Goal: Complete application form: Complete application form

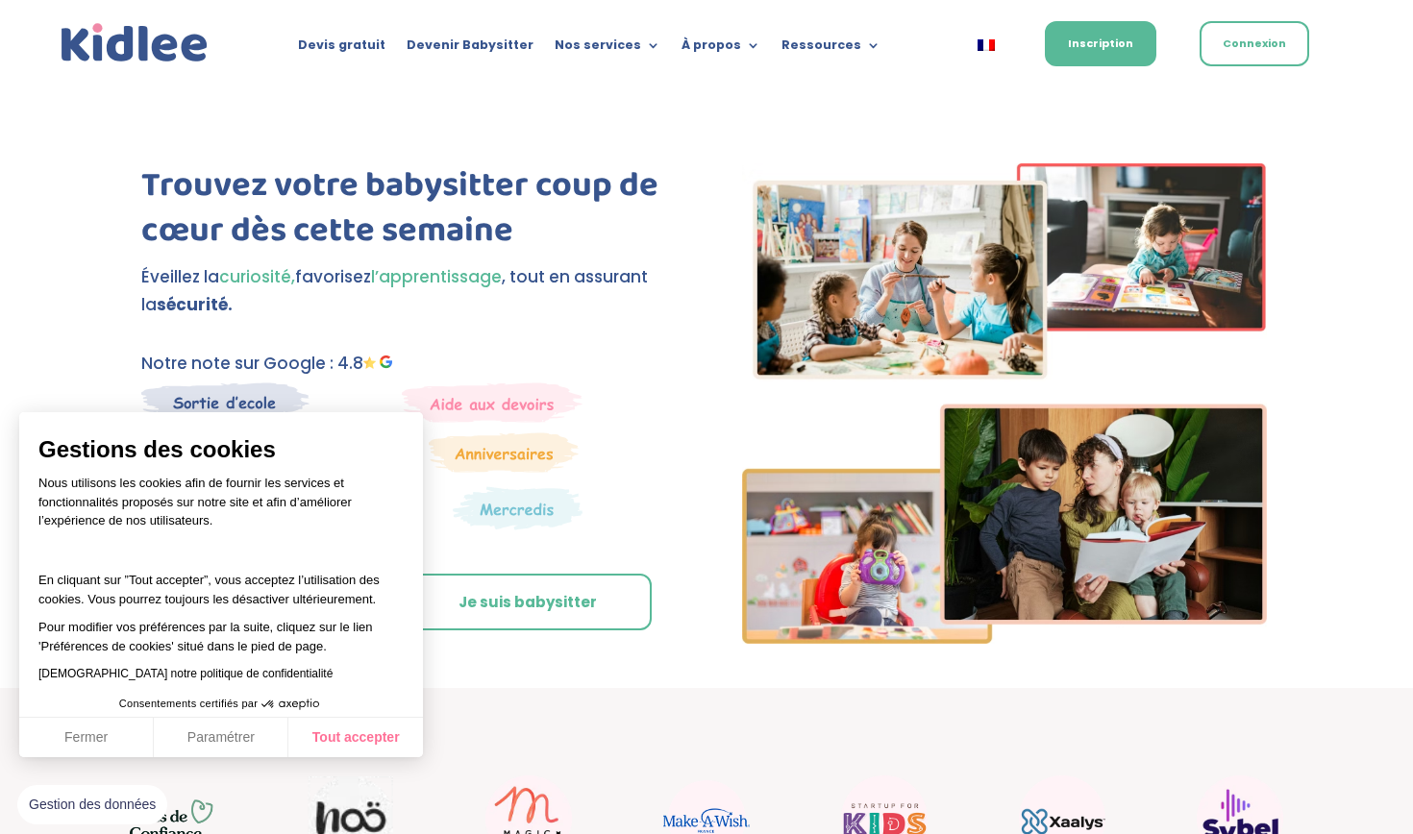
click at [368, 744] on button "Tout accepter" at bounding box center [355, 738] width 135 height 40
checkbox input "true"
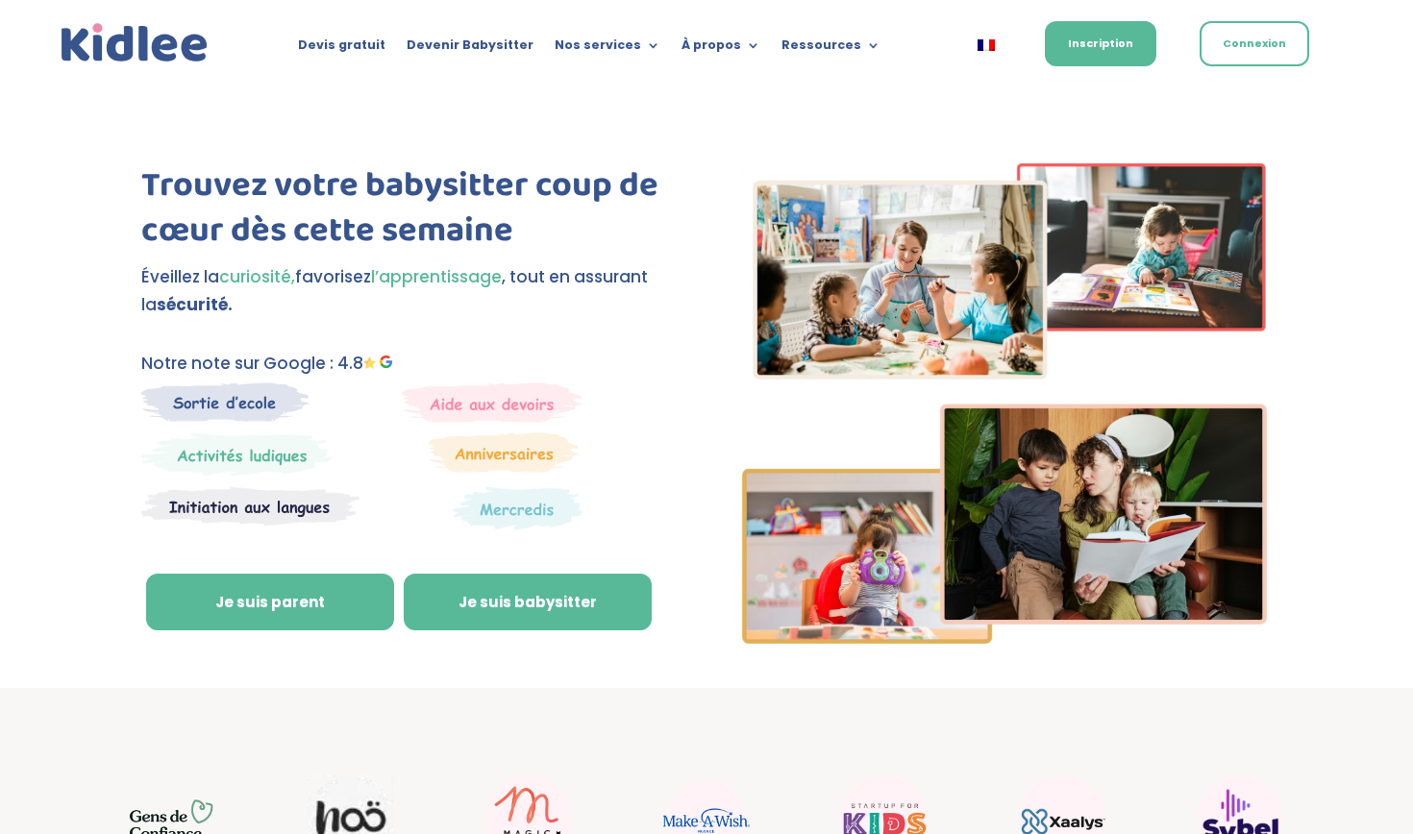
click at [498, 600] on link "Je suis babysitter" at bounding box center [528, 603] width 248 height 58
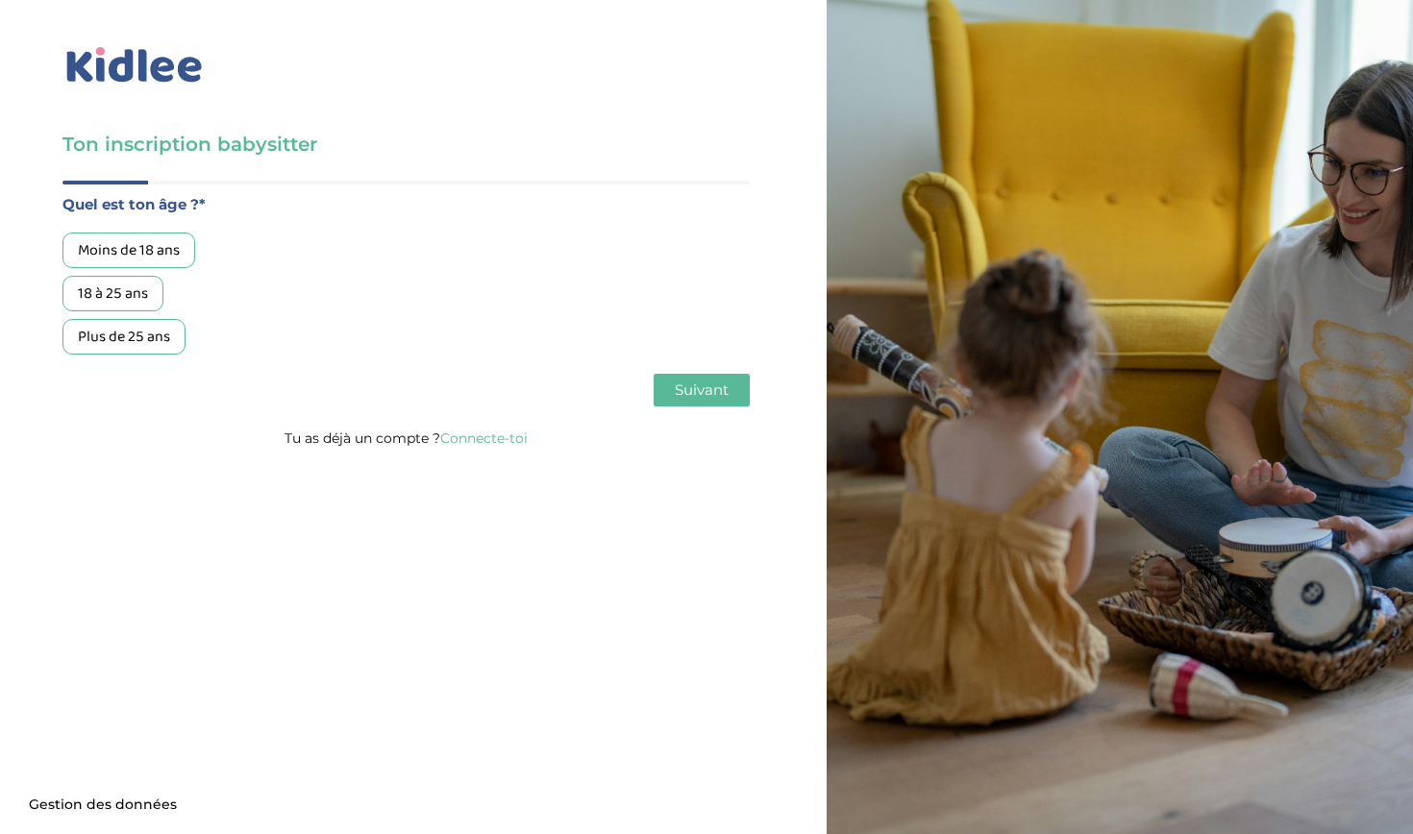
click at [129, 293] on div "18 à 25 ans" at bounding box center [112, 294] width 101 height 36
click at [672, 387] on button "Suivant" at bounding box center [702, 390] width 96 height 33
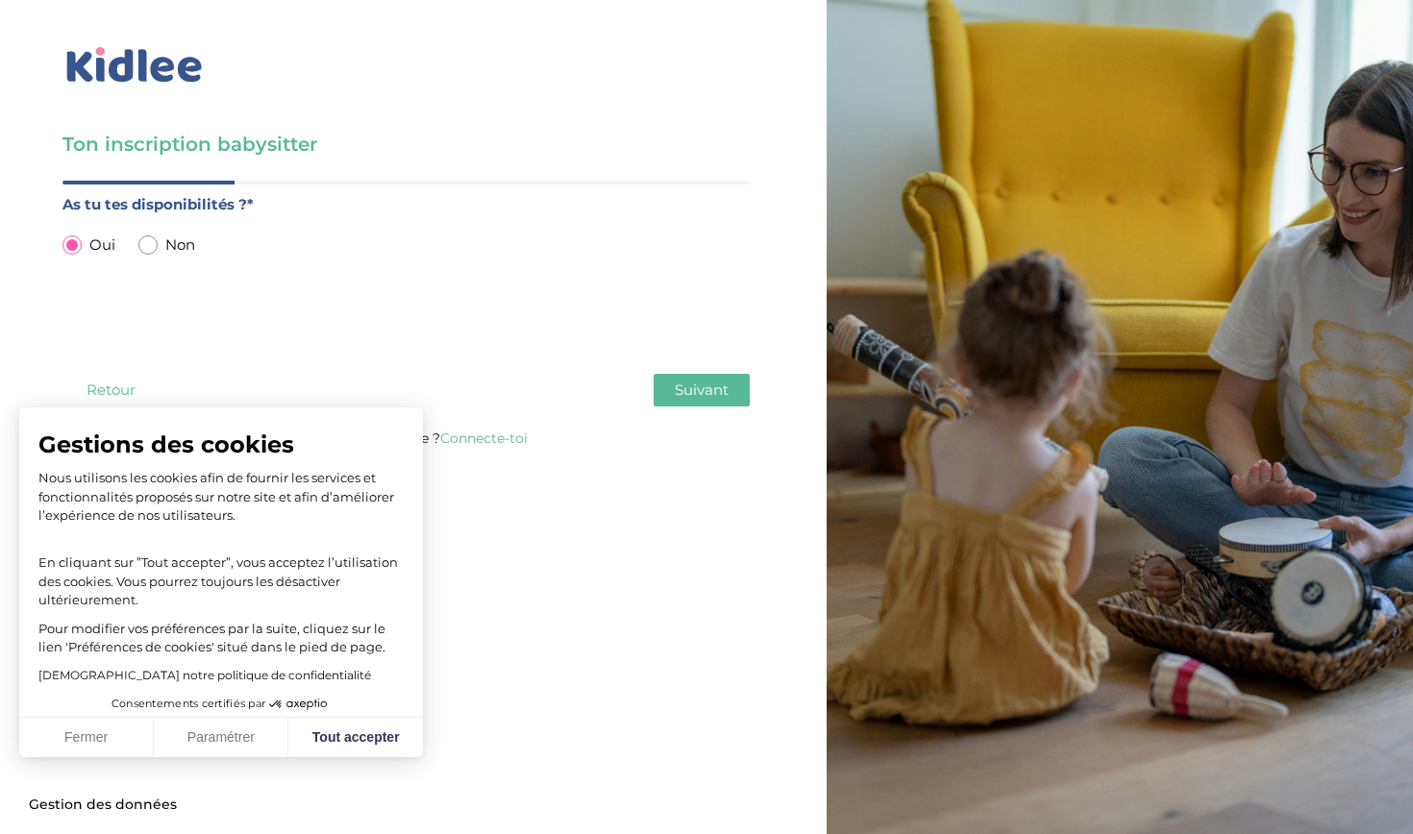
click at [698, 398] on span "Suivant" at bounding box center [702, 390] width 54 height 18
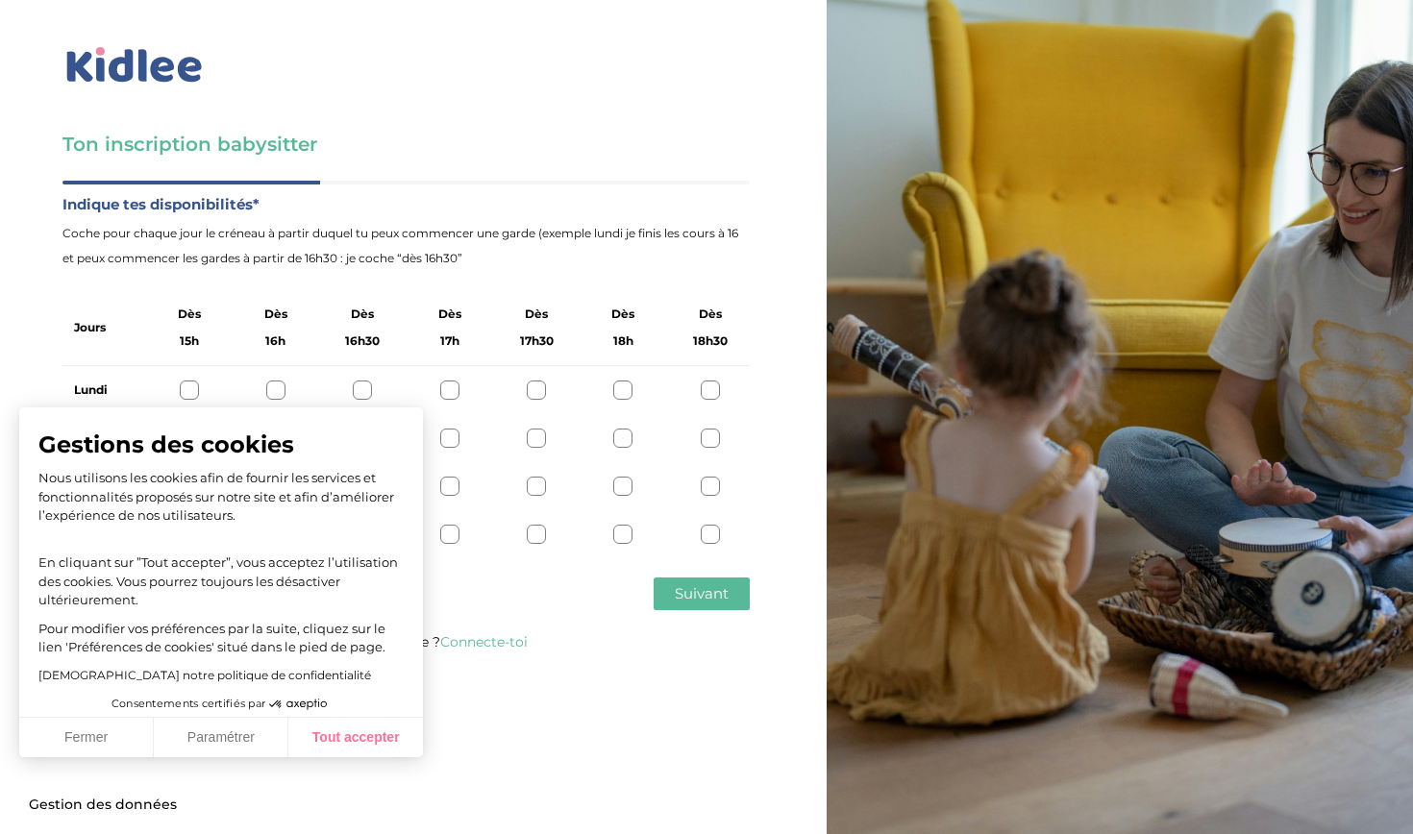
click at [381, 733] on button "Tout accepter" at bounding box center [355, 738] width 135 height 40
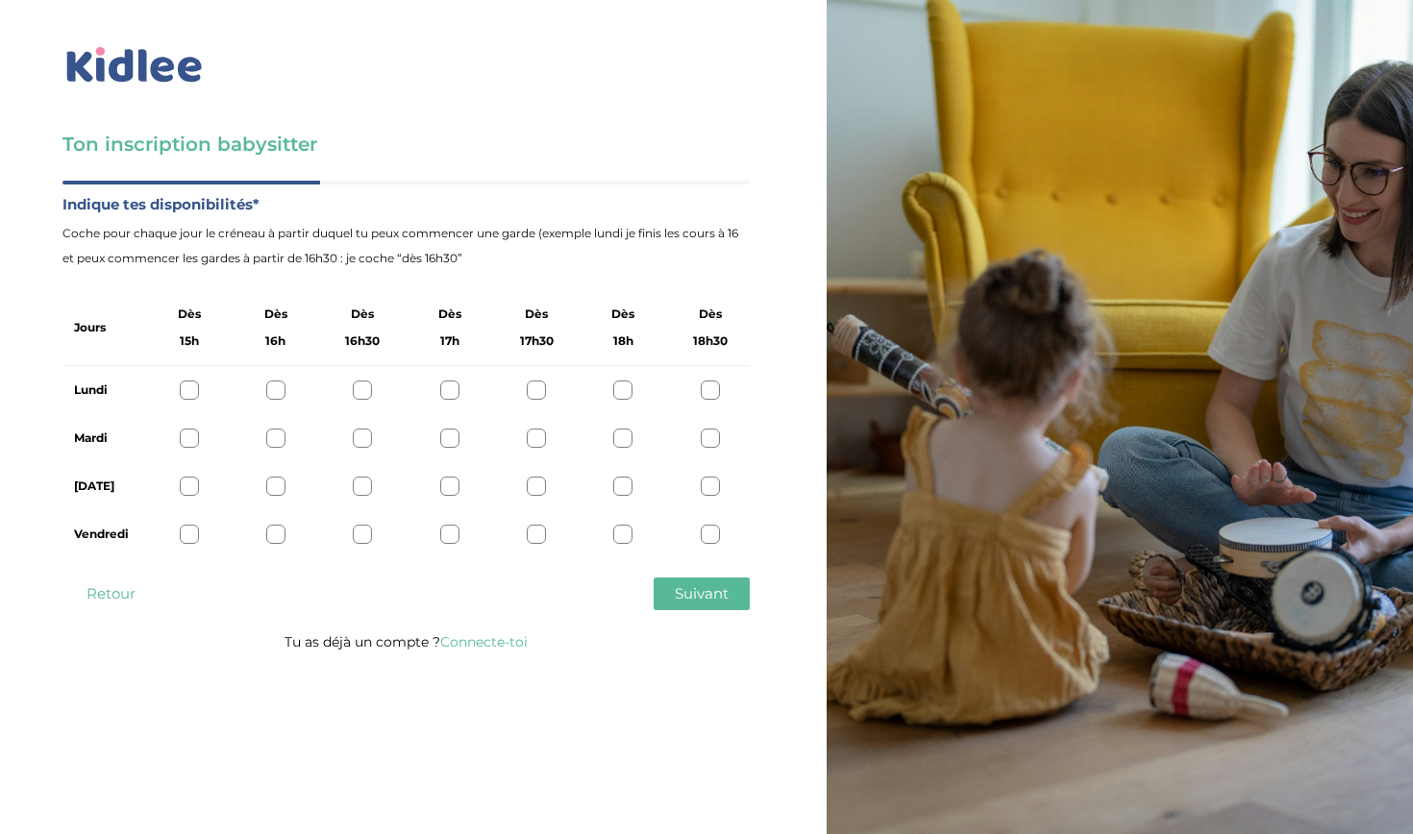
click at [359, 440] on div at bounding box center [362, 438] width 19 height 19
click at [446, 444] on div at bounding box center [449, 438] width 19 height 19
click at [276, 542] on div at bounding box center [275, 534] width 19 height 19
click at [685, 601] on span "Suivant" at bounding box center [702, 593] width 54 height 18
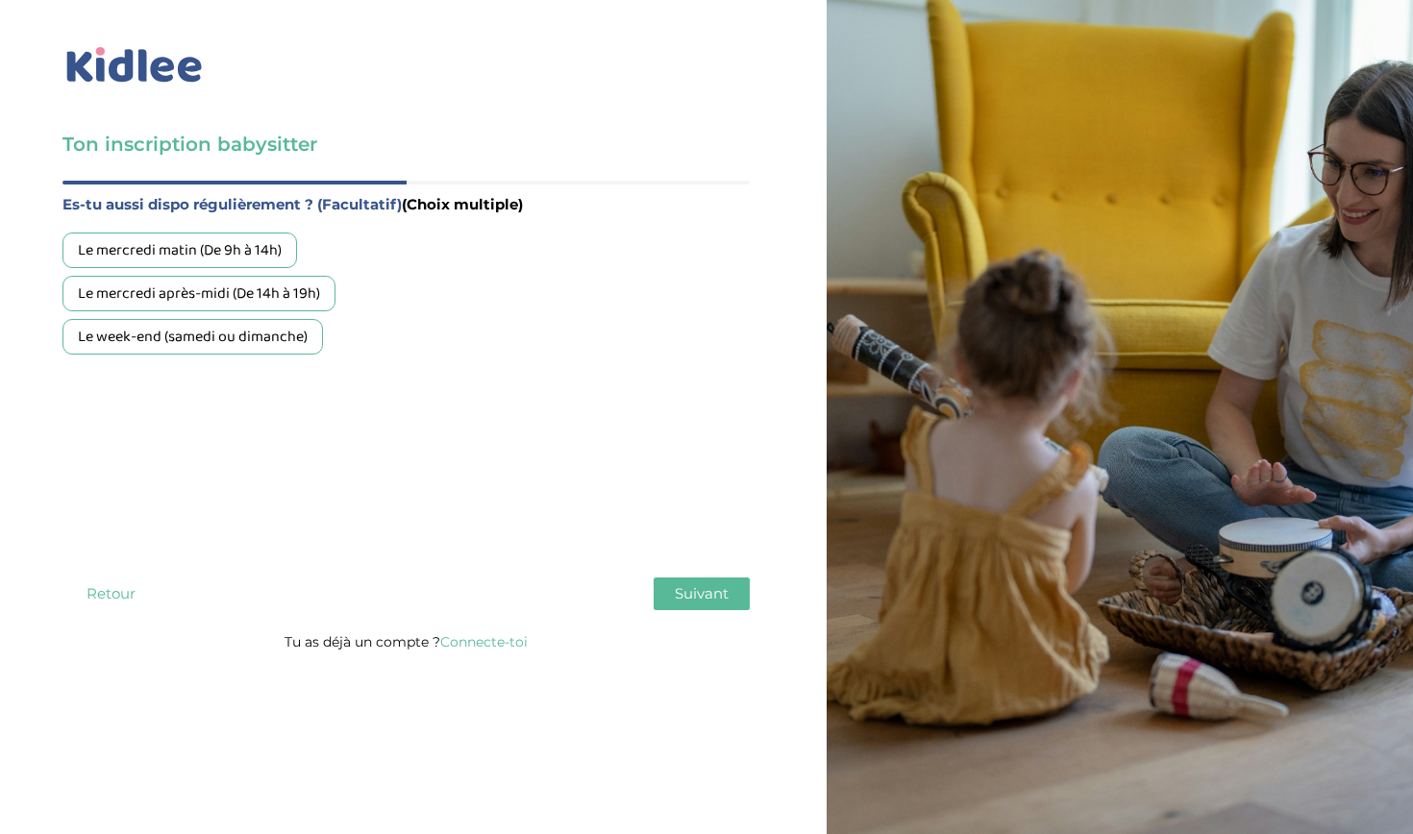
click at [683, 597] on span "Suivant" at bounding box center [702, 593] width 54 height 18
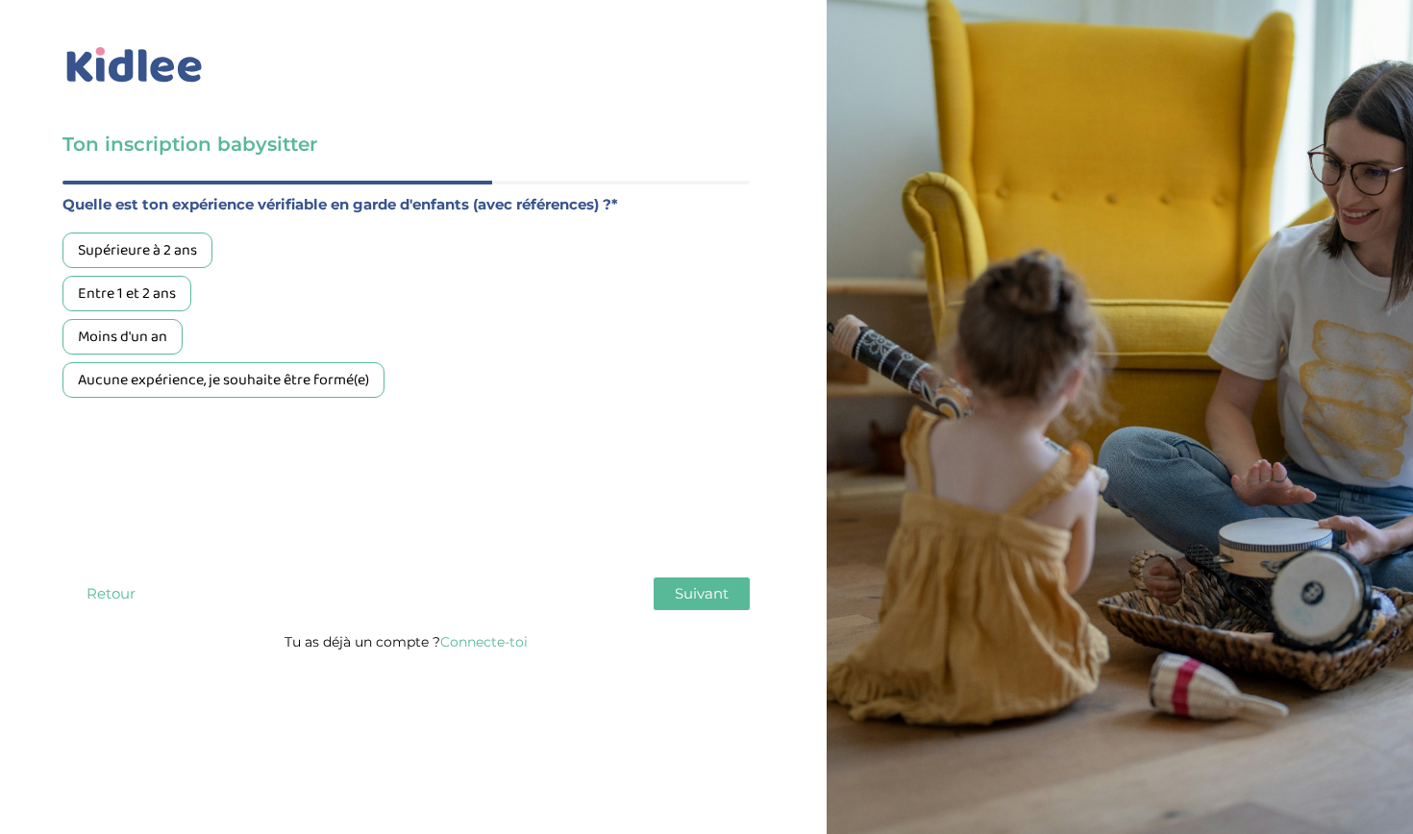
click at [191, 372] on div "Aucune expérience, je souhaite être formé(e)" at bounding box center [223, 380] width 322 height 36
click at [146, 346] on div "Moins d'un an" at bounding box center [122, 337] width 120 height 36
click at [182, 369] on div "Aucune expérience, je souhaite être formé(e)" at bounding box center [223, 380] width 322 height 36
click at [723, 580] on button "Suivant" at bounding box center [702, 594] width 96 height 33
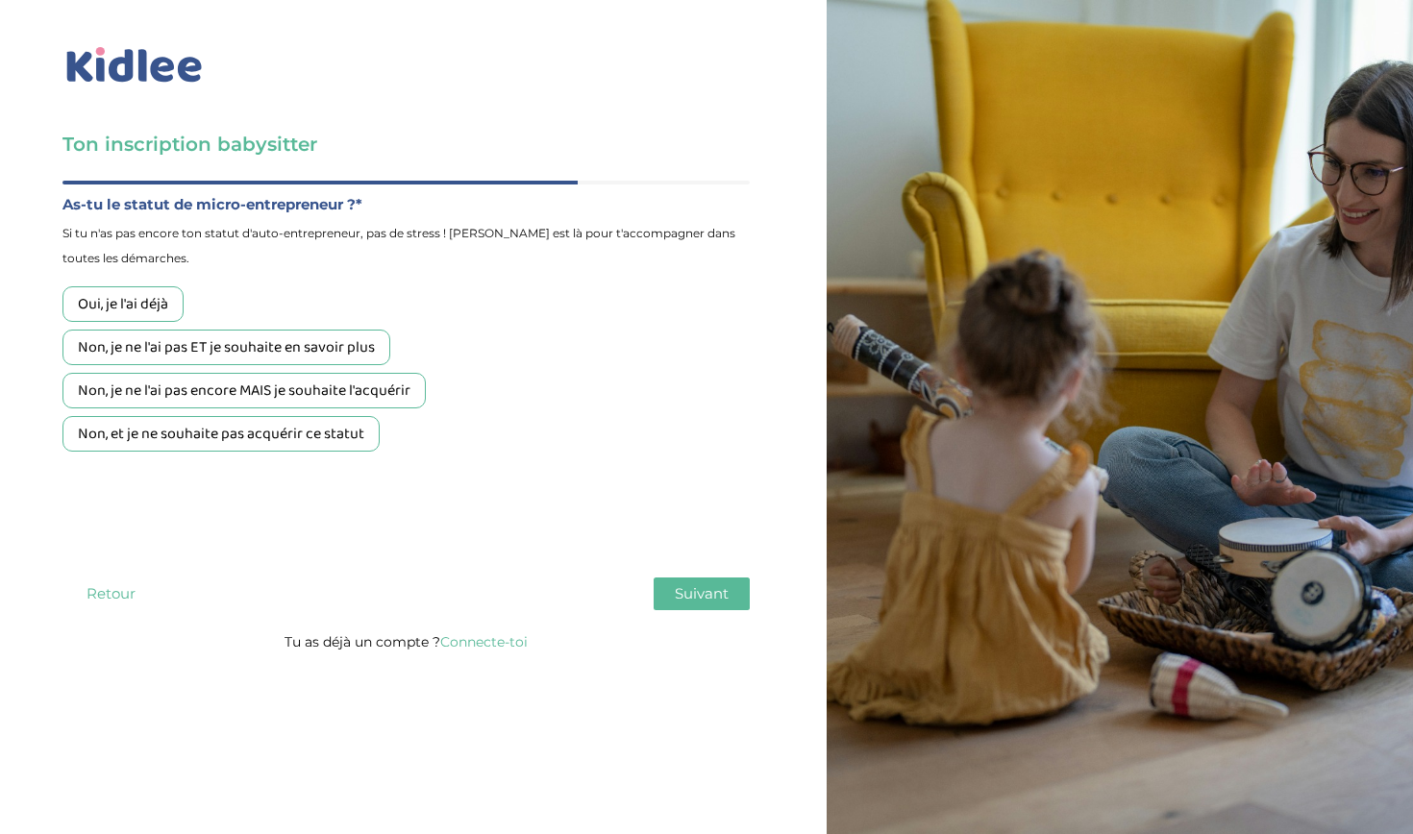
click at [233, 446] on div "Non, et je ne souhaite pas acquérir ce statut" at bounding box center [220, 434] width 317 height 36
click at [706, 604] on button "Suivant" at bounding box center [702, 594] width 96 height 33
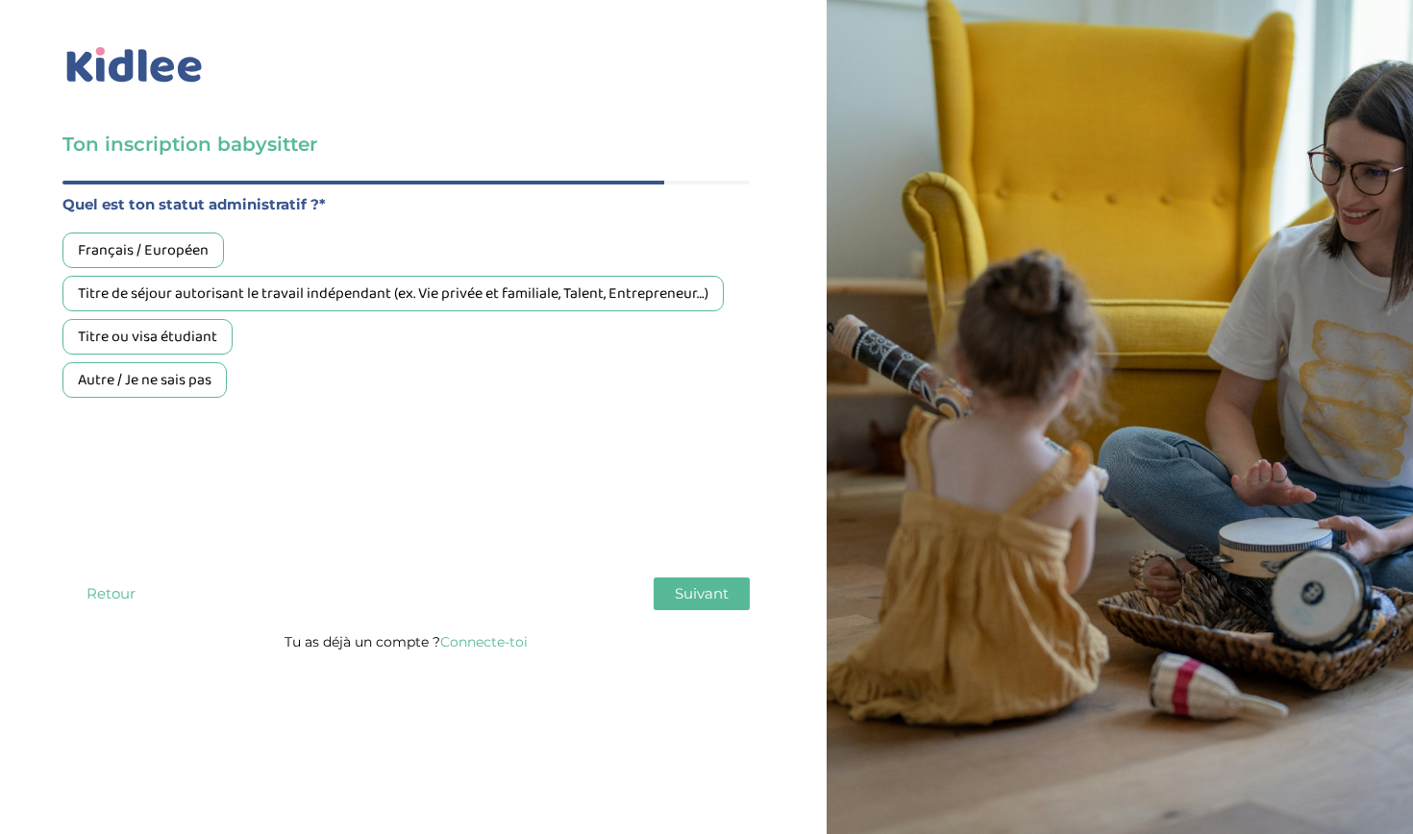
click at [179, 253] on div "Français / Européen" at bounding box center [142, 251] width 161 height 36
click at [728, 582] on button "Suivant" at bounding box center [702, 594] width 96 height 33
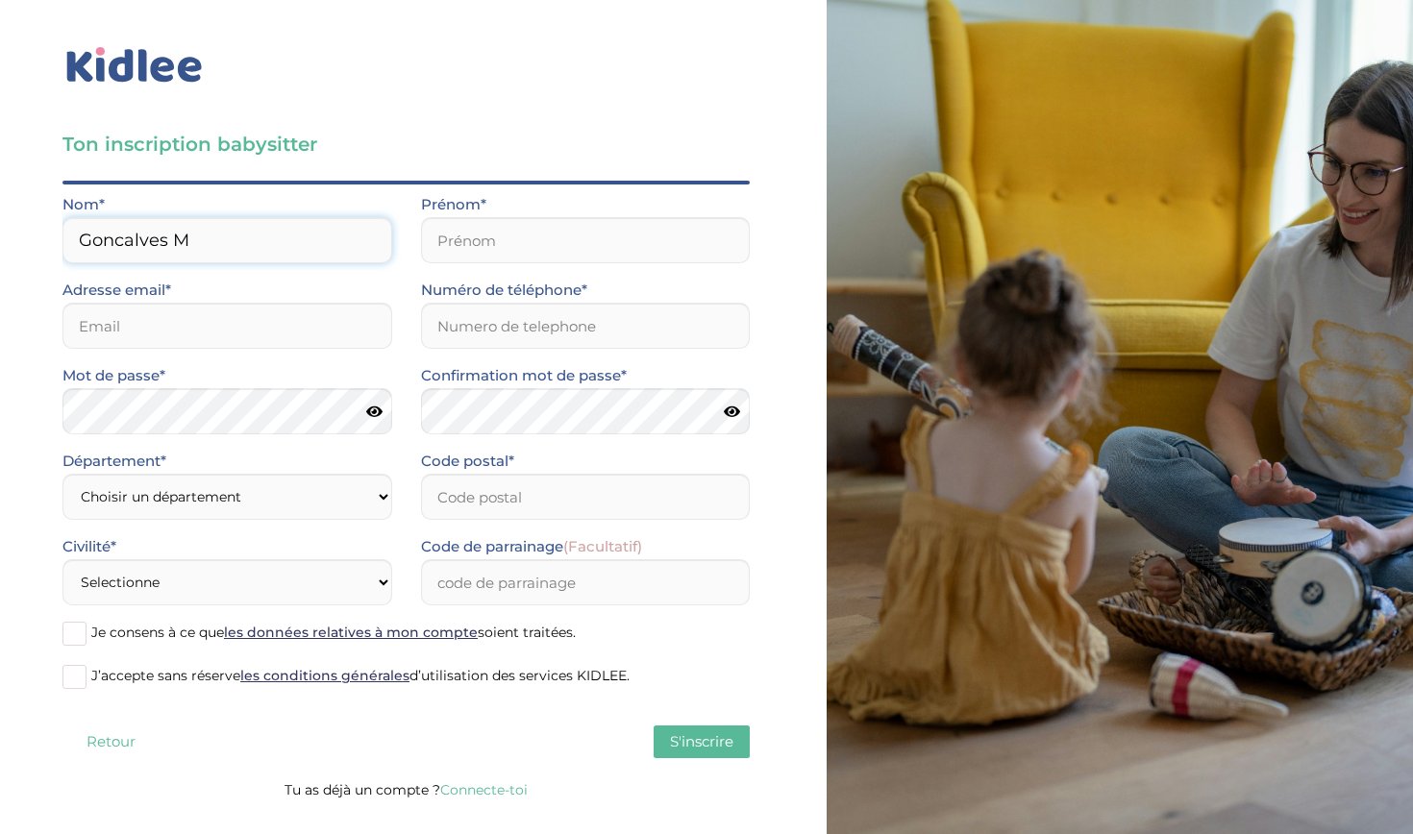
type input "Goncalves M"
type input "a"
click at [200, 236] on input "Goncalves M" at bounding box center [227, 240] width 330 height 46
type input "Goncalves Marie"
click at [453, 235] on input "text" at bounding box center [586, 240] width 330 height 46
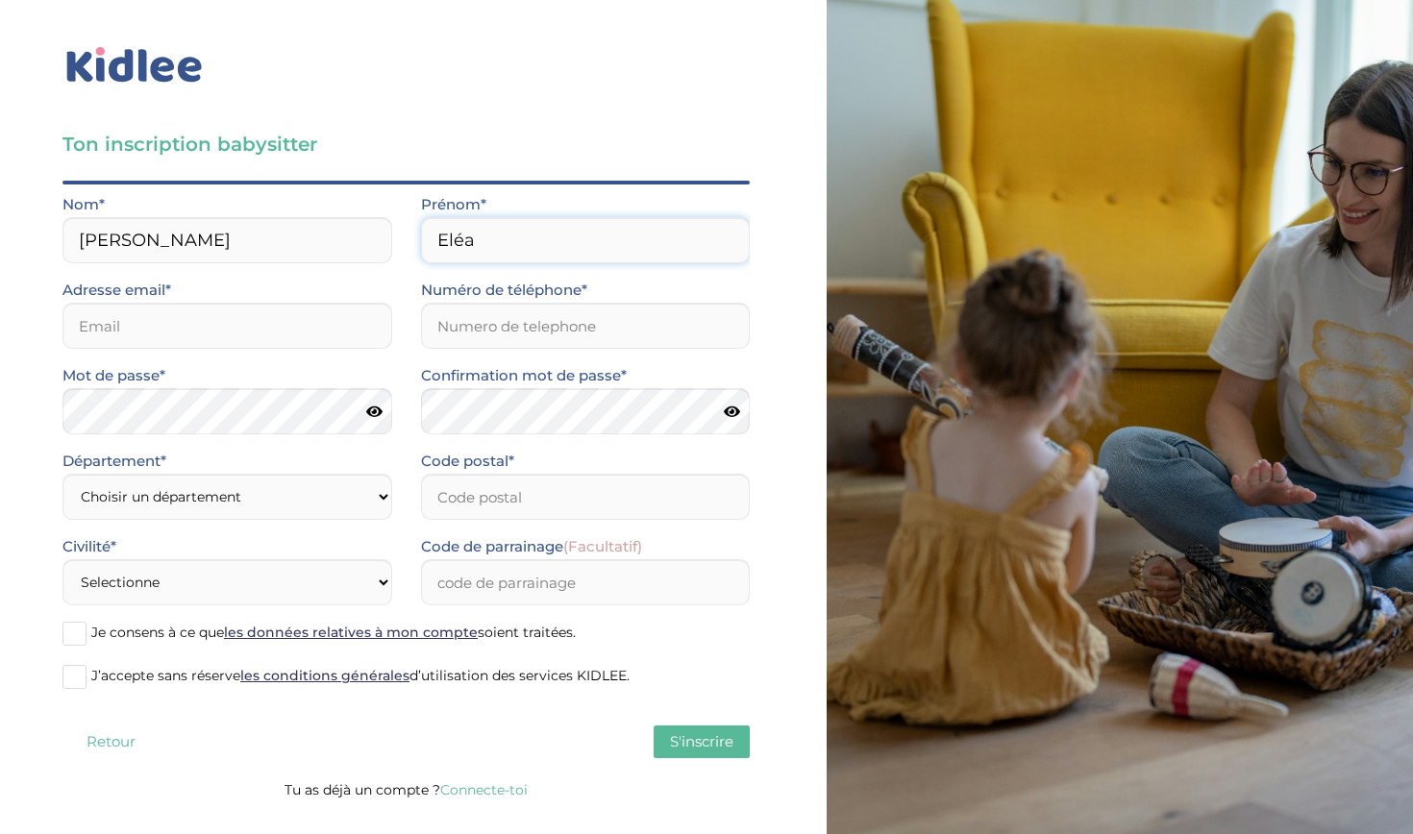
type input "Eléa"
type input "eleamg30@gmail.com"
type input "0626810511"
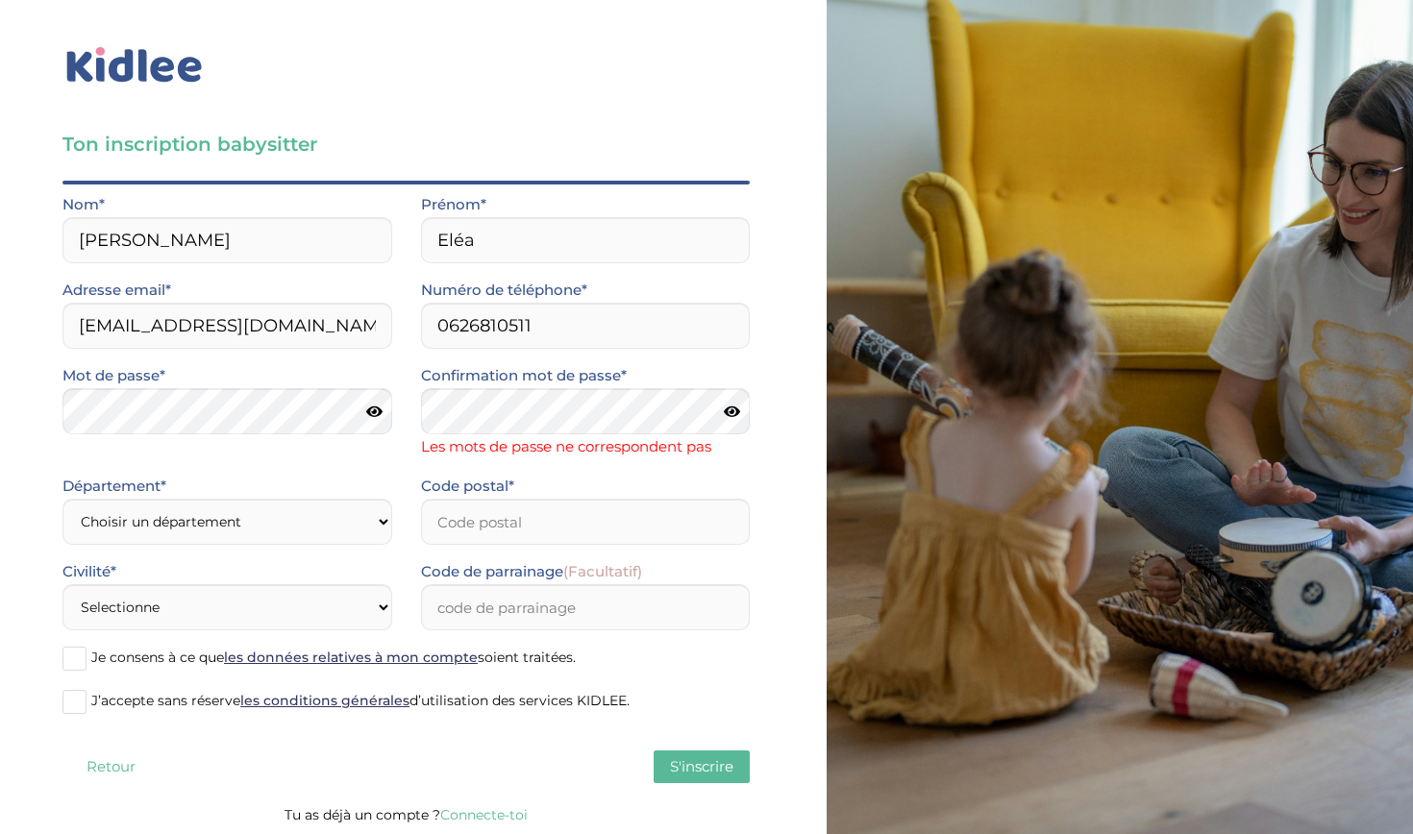
click at [736, 410] on icon at bounding box center [732, 412] width 16 height 14
click at [378, 414] on icon at bounding box center [374, 412] width 16 height 14
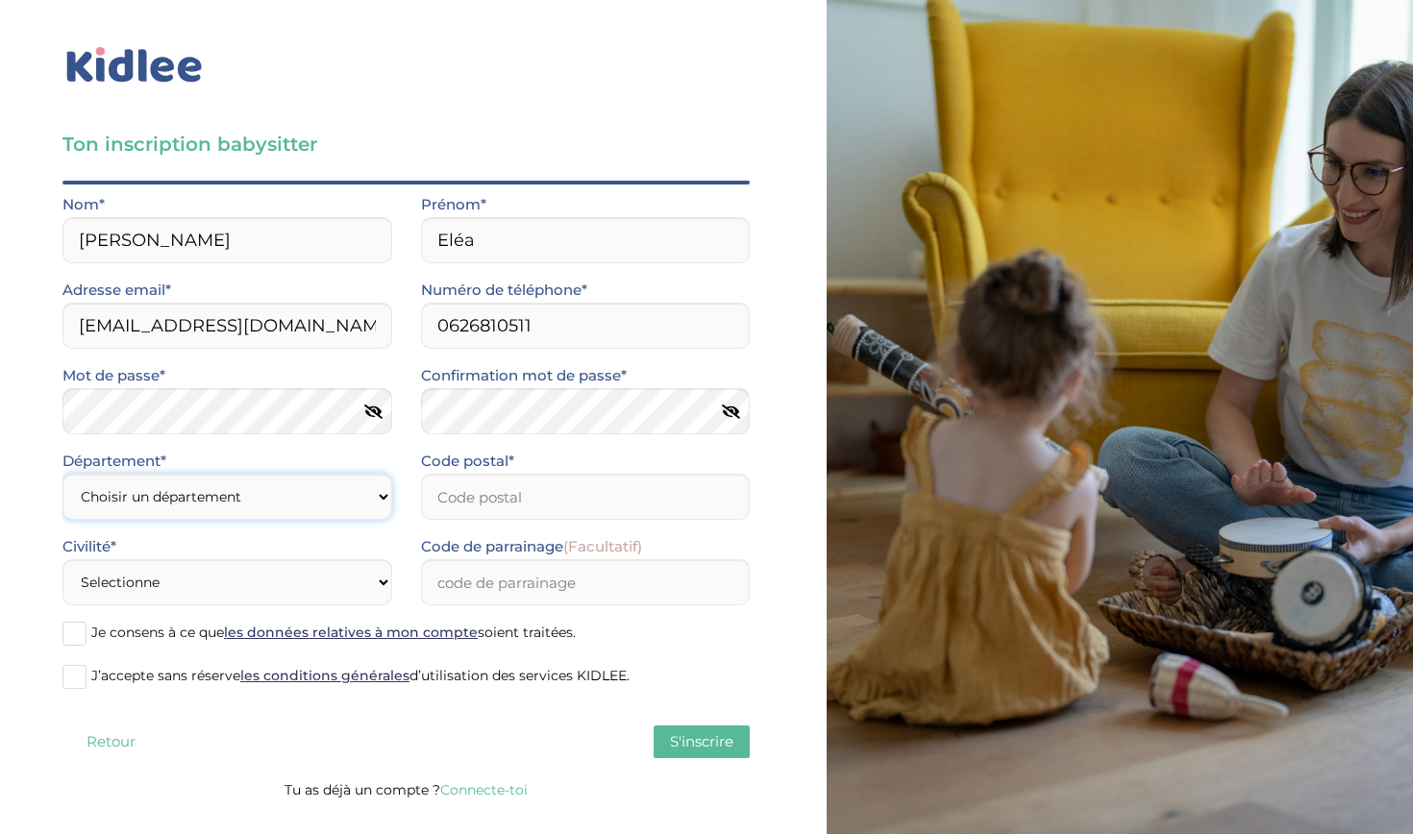
select select "77"
click at [493, 505] on input "Code postal*" at bounding box center [586, 497] width 330 height 46
type input "77410"
select select "1"
click at [88, 628] on label "Je consens à ce que les données relatives à mon compte soient traitées." at bounding box center [405, 634] width 687 height 29
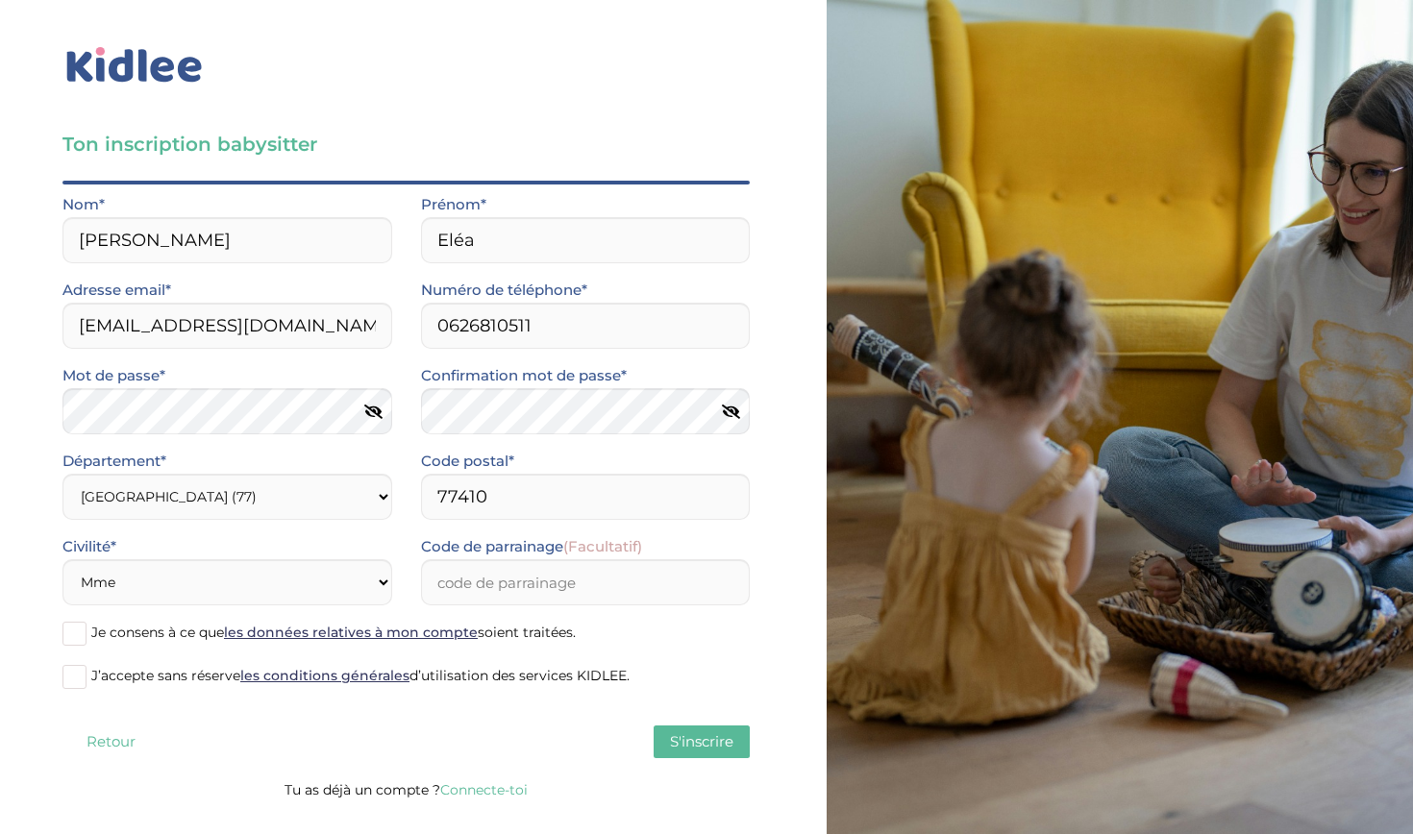
click at [0, 0] on input "Je consens à ce que les données relatives à mon compte soient traitées." at bounding box center [0, 0] width 0 height 0
click at [80, 679] on span at bounding box center [74, 677] width 24 height 24
click at [0, 0] on input "J’accepte sans réserve les conditions générales d’utilisation des services KIDL…" at bounding box center [0, 0] width 0 height 0
click at [707, 751] on span "S'inscrire" at bounding box center [701, 741] width 63 height 18
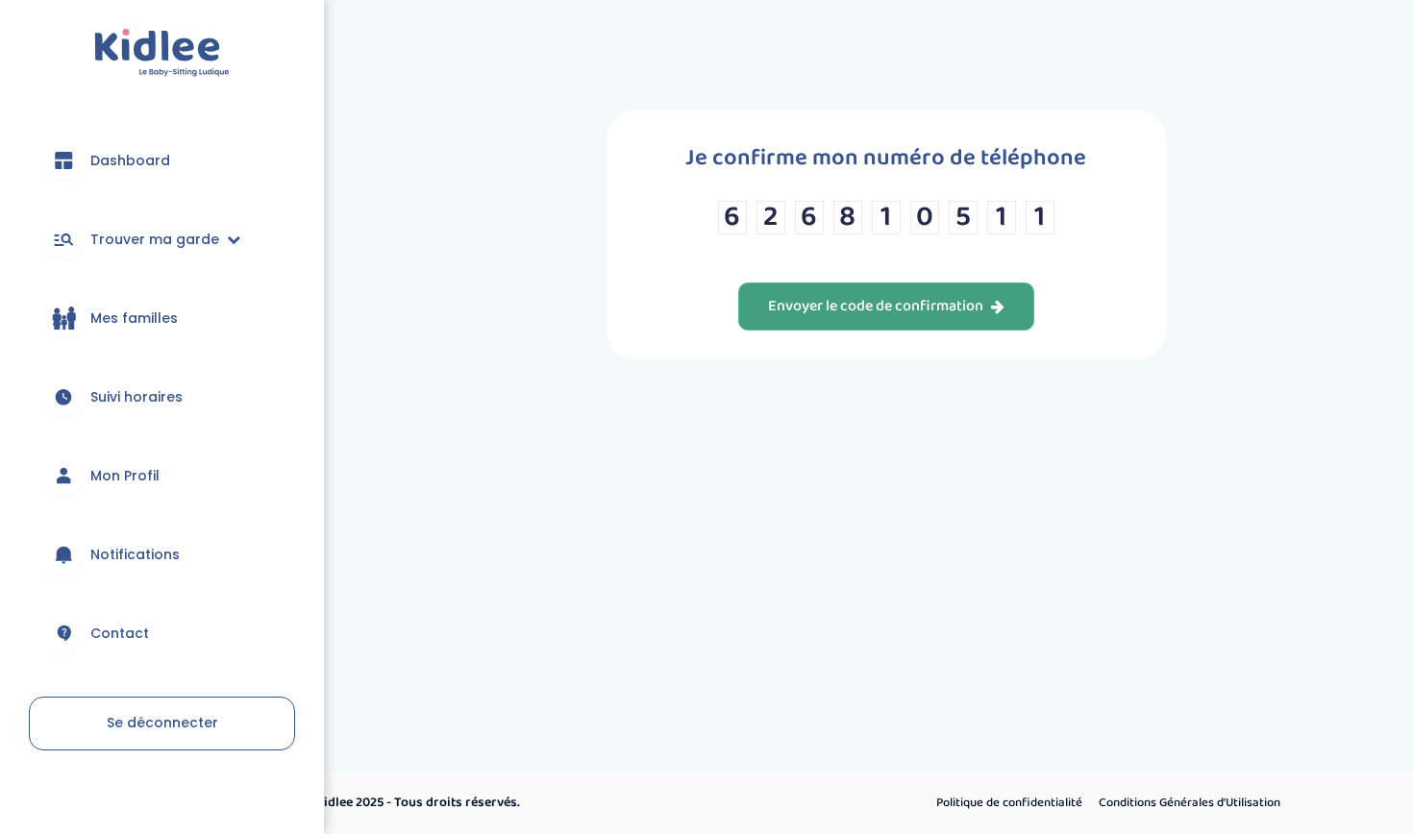
click at [868, 318] on div "Envoyer le code de confirmation" at bounding box center [886, 307] width 236 height 22
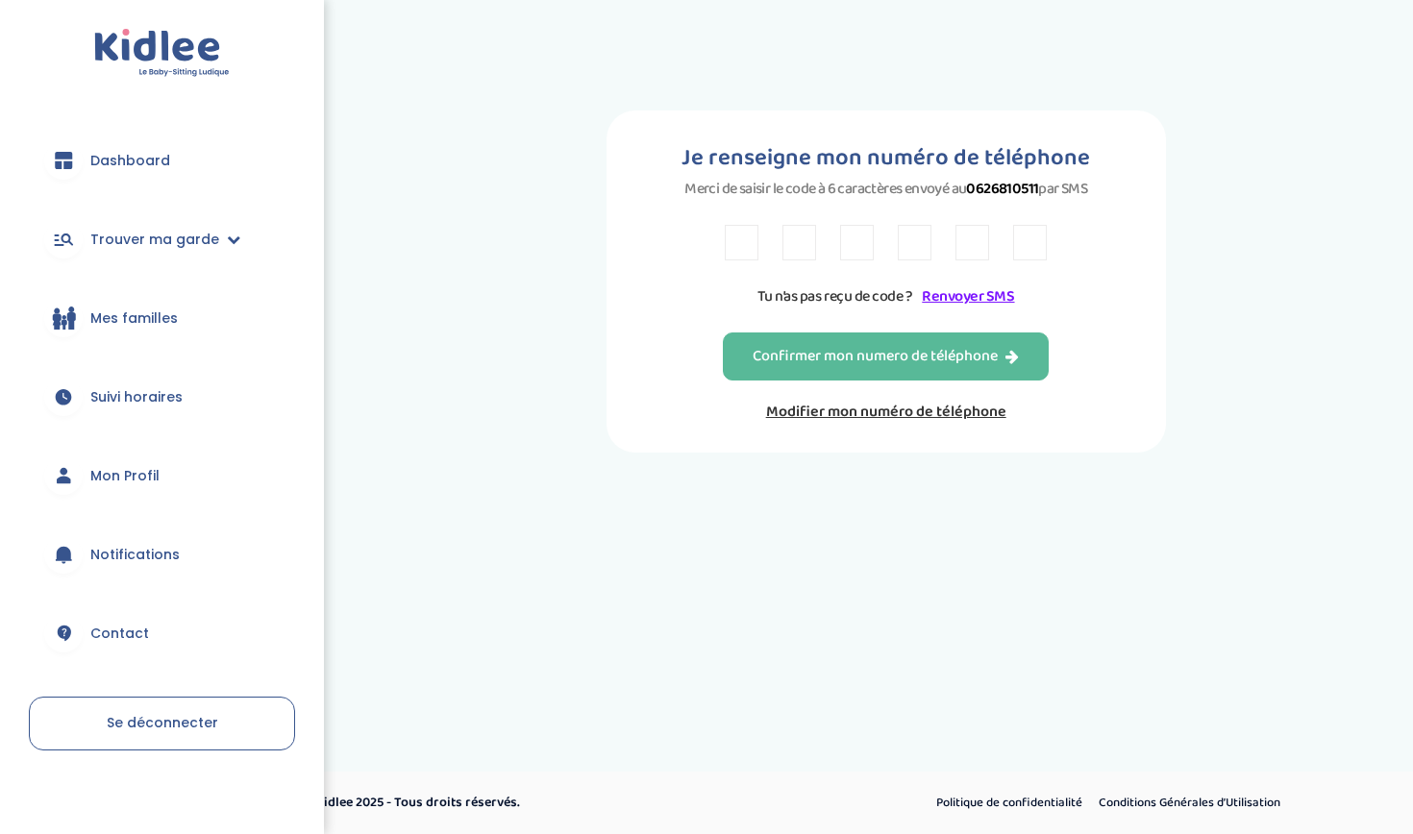
click at [745, 260] on input "text" at bounding box center [742, 243] width 34 height 36
type input "P"
type input "R"
click at [915, 251] on input "text" at bounding box center [915, 243] width 34 height 36
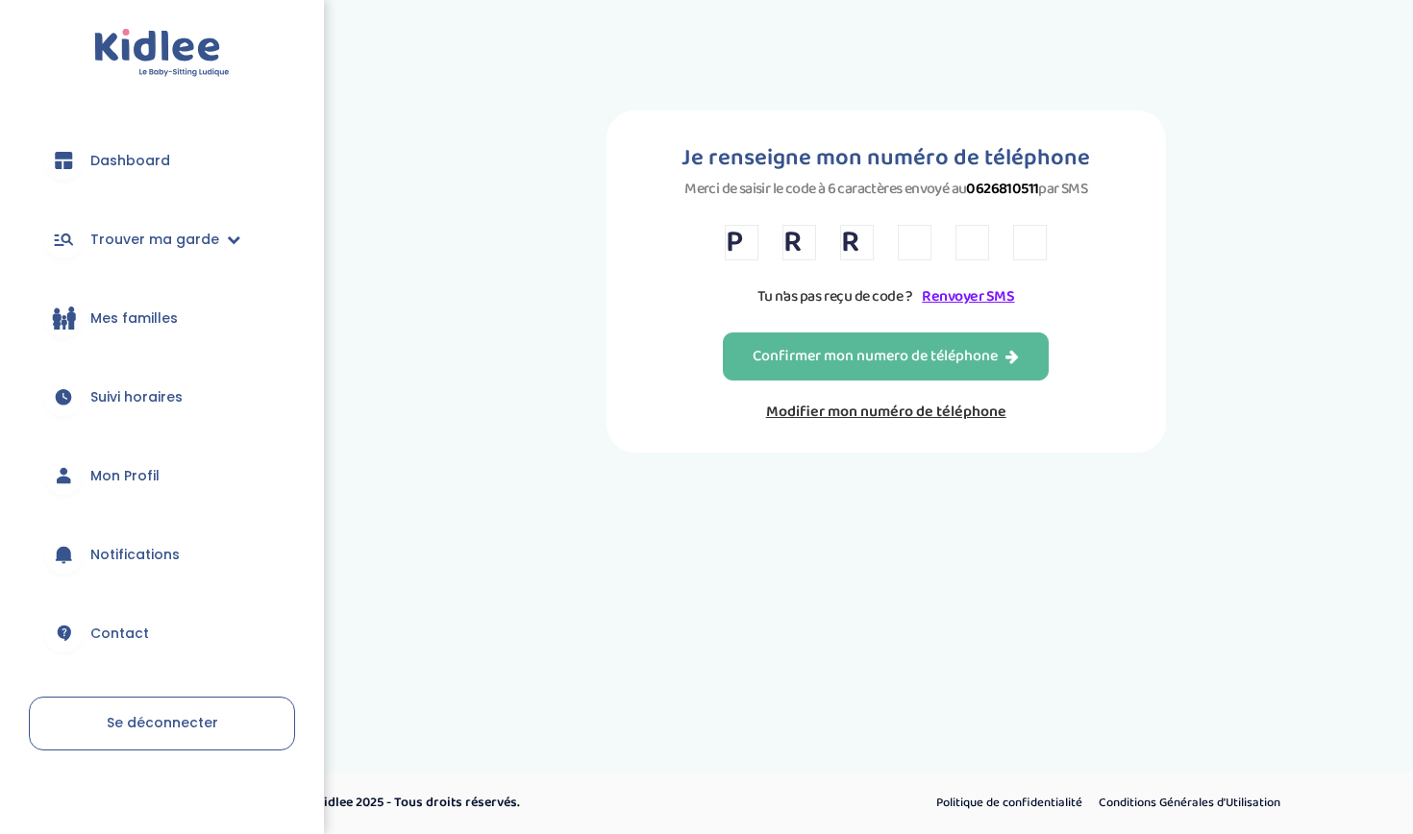
type input "9"
type input "2"
type input "7"
click at [973, 361] on div "Confirmer mon numero de téléphone" at bounding box center [886, 357] width 266 height 22
